Goal: Navigation & Orientation: Find specific page/section

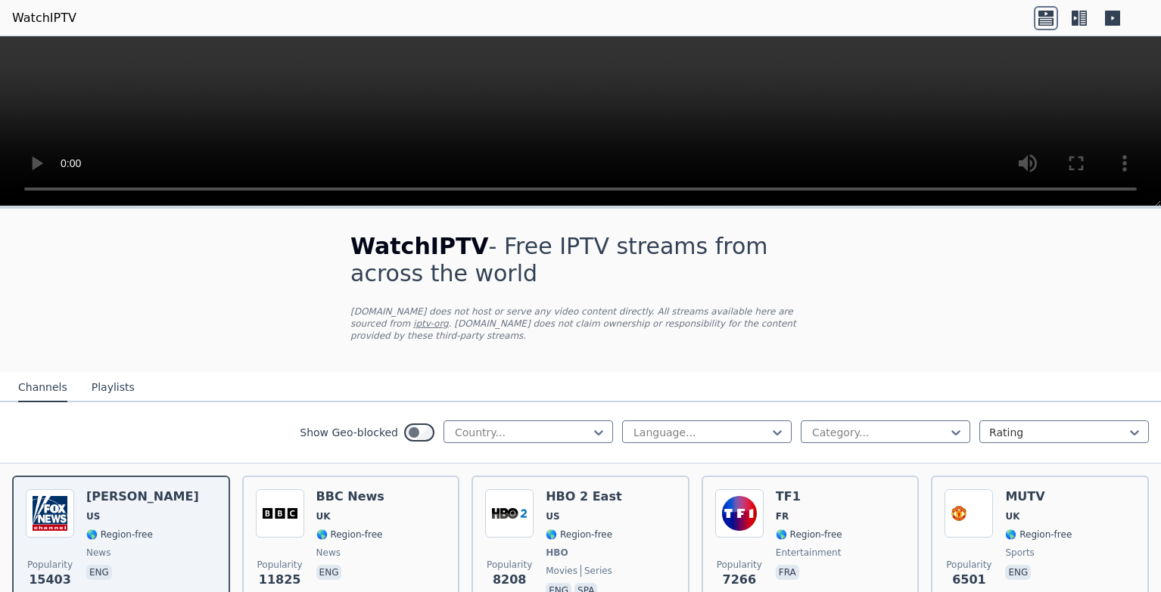
click at [110, 381] on button "Playlists" at bounding box center [113, 388] width 43 height 29
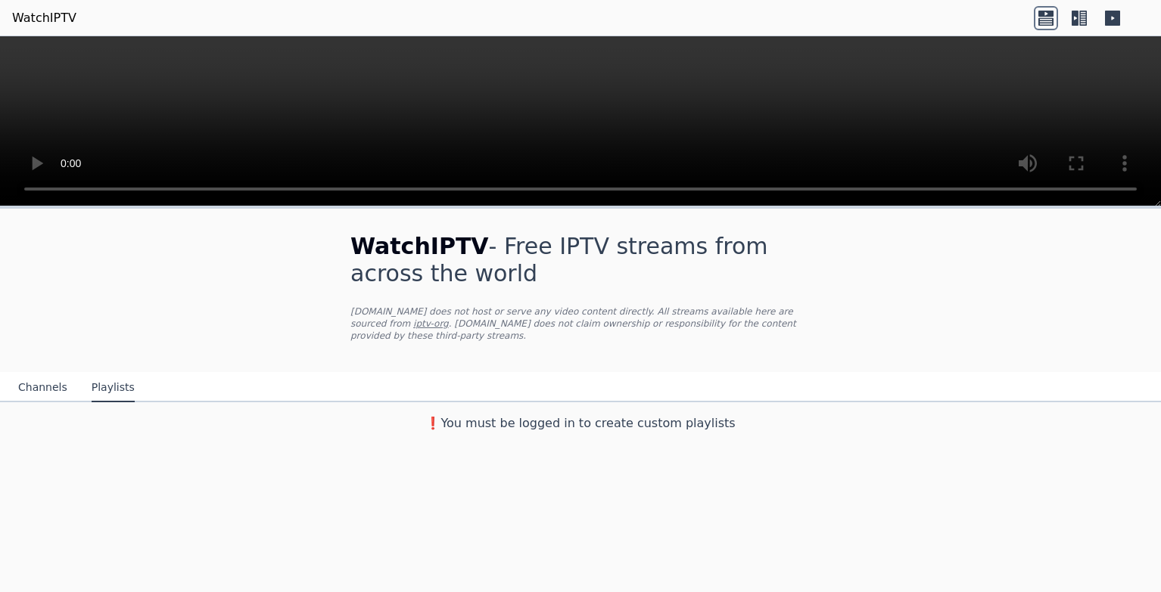
click at [45, 376] on button "Channels" at bounding box center [42, 388] width 49 height 29
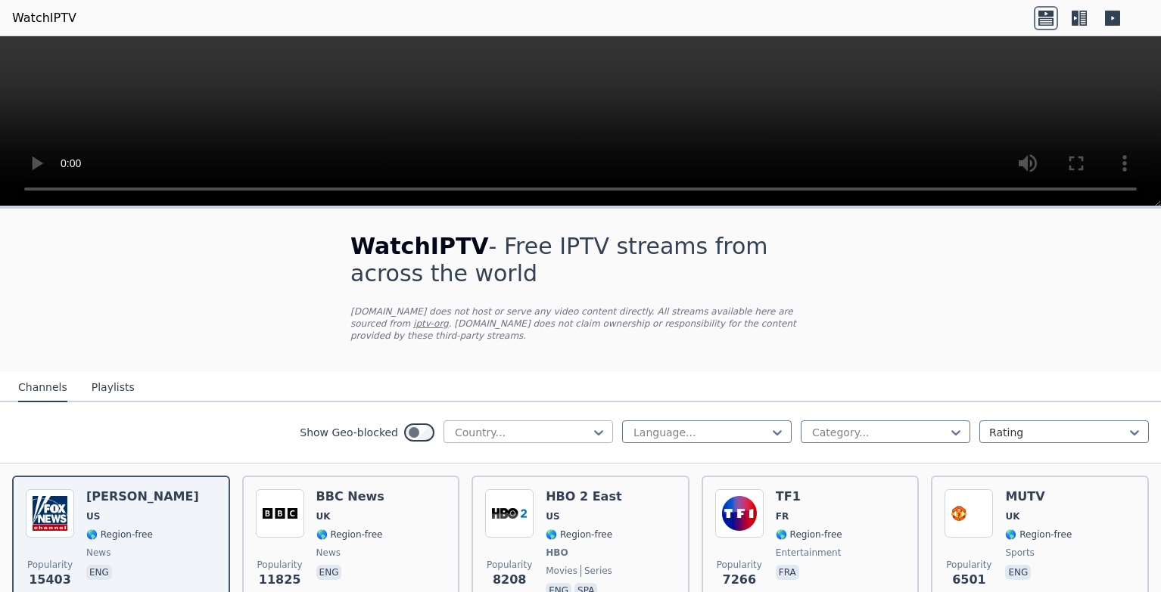
click at [581, 426] on div at bounding box center [522, 432] width 138 height 15
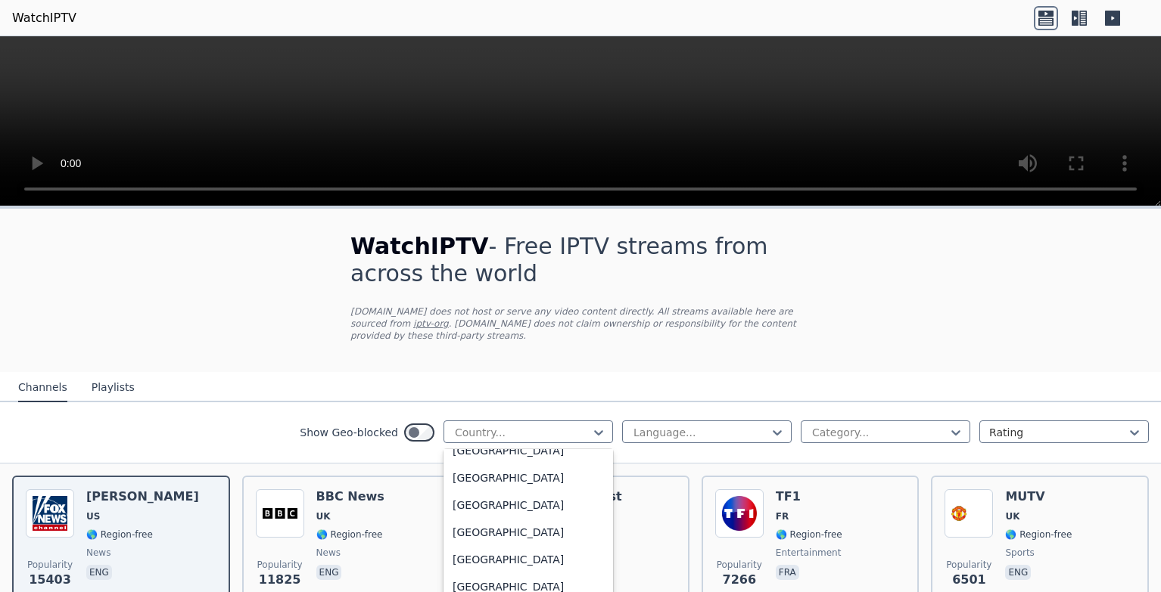
scroll to position [863, 0]
click at [568, 502] on div "[GEOGRAPHIC_DATA]" at bounding box center [527, 502] width 169 height 27
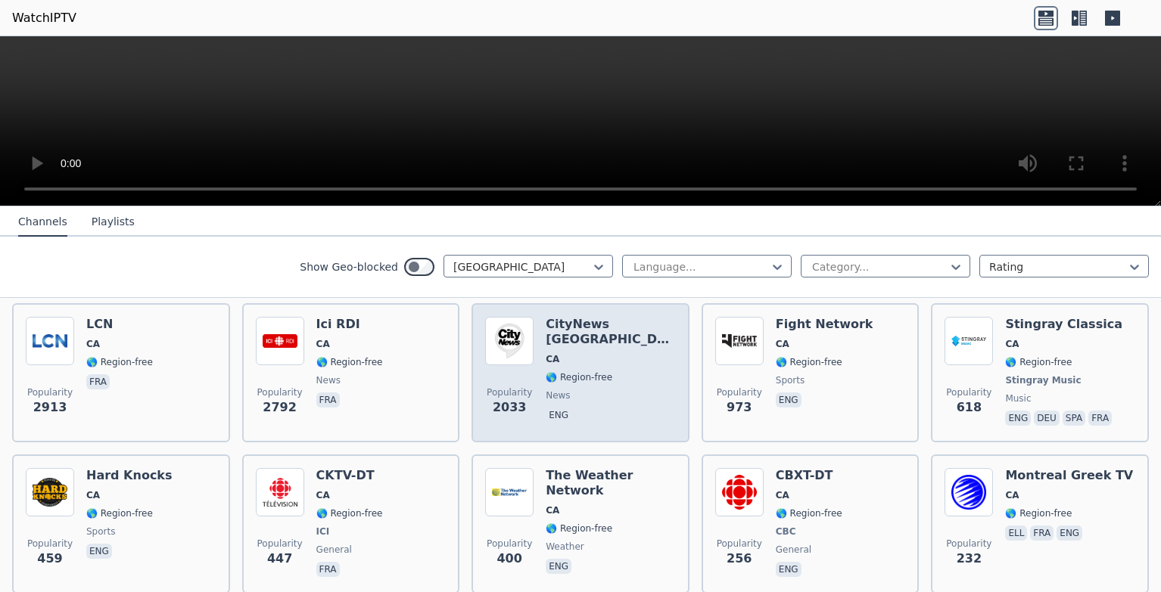
scroll to position [86, 0]
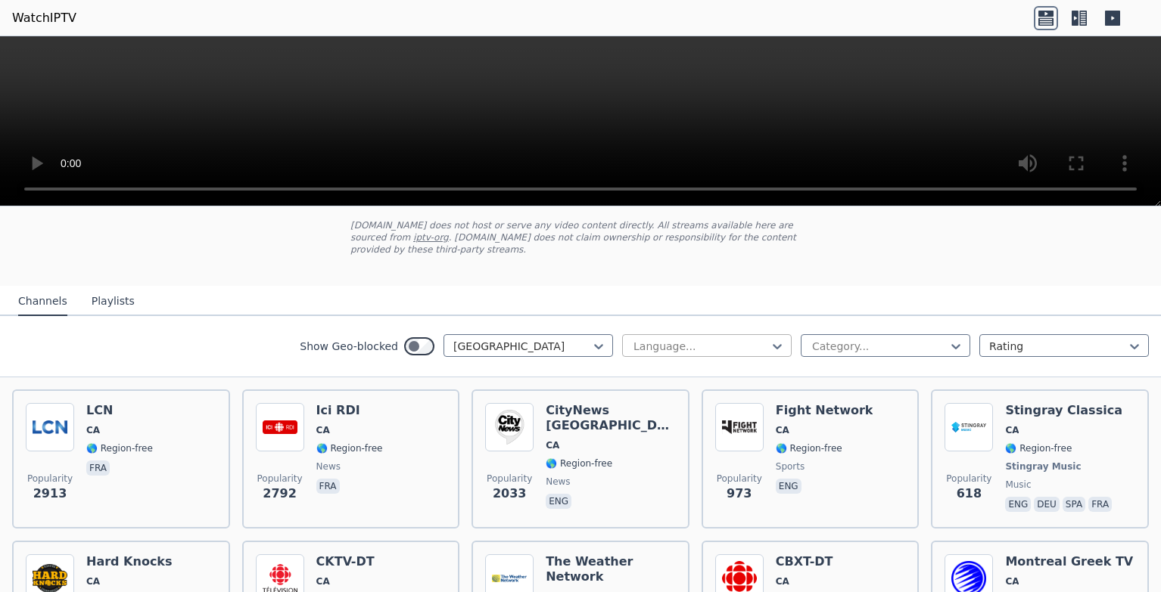
click at [724, 334] on div "Language..." at bounding box center [706, 345] width 169 height 23
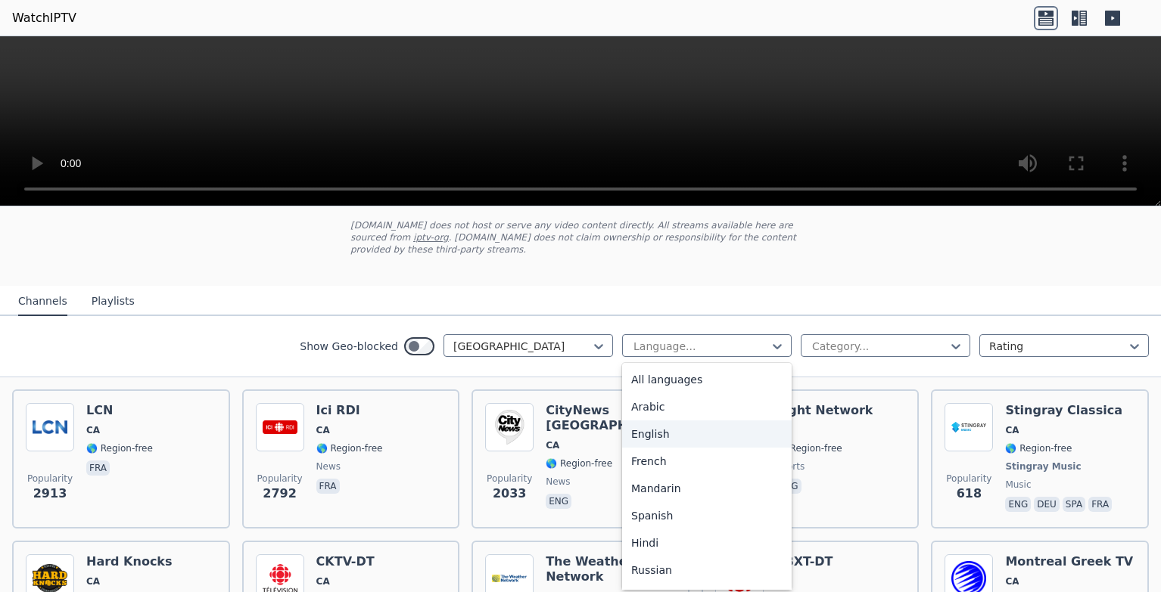
click at [679, 422] on div "English" at bounding box center [706, 434] width 169 height 27
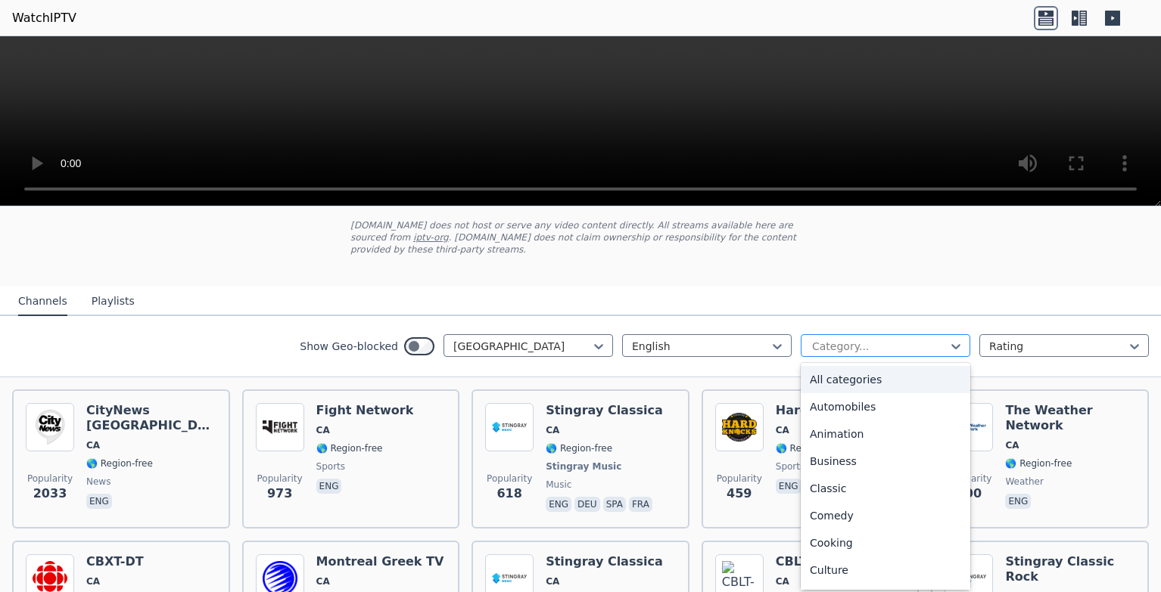
click at [826, 339] on div at bounding box center [879, 346] width 138 height 15
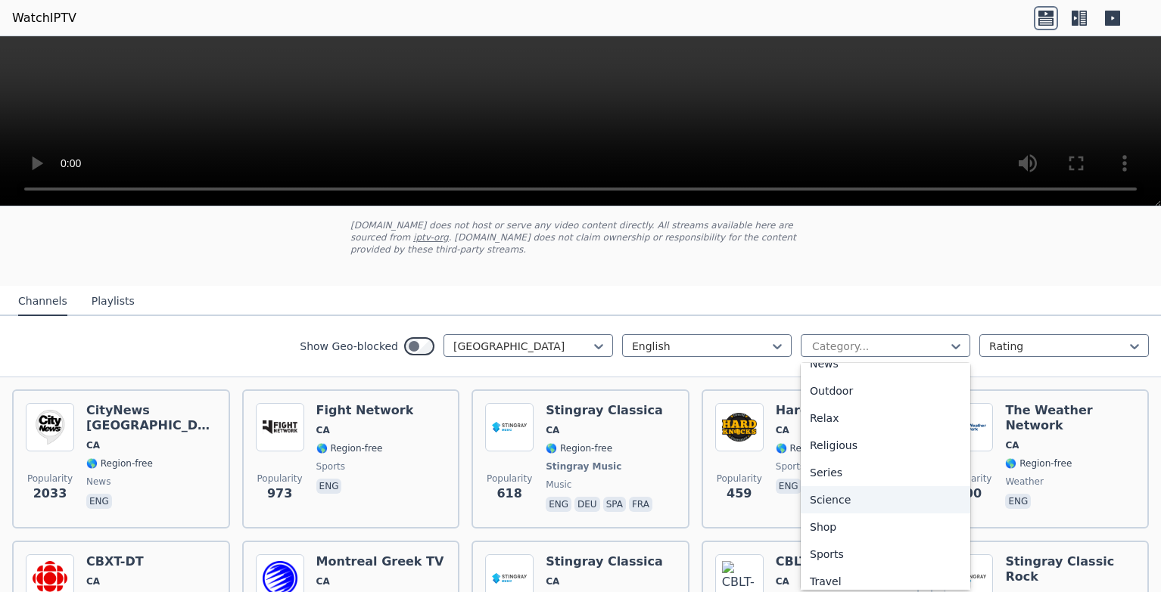
scroll to position [428, 0]
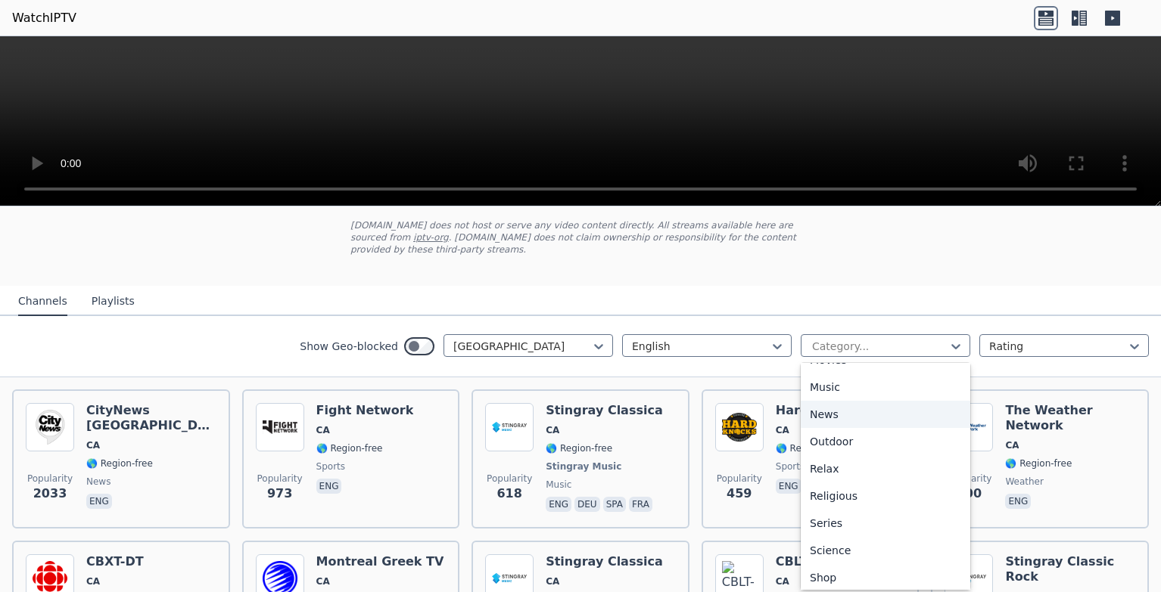
click at [885, 401] on div "News" at bounding box center [884, 414] width 169 height 27
